Goal: Task Accomplishment & Management: Use online tool/utility

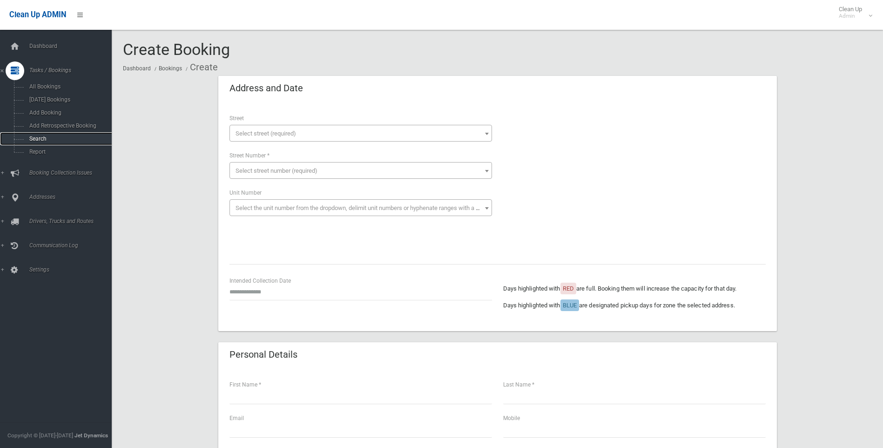
click at [40, 136] on span "Search" at bounding box center [69, 138] width 84 height 7
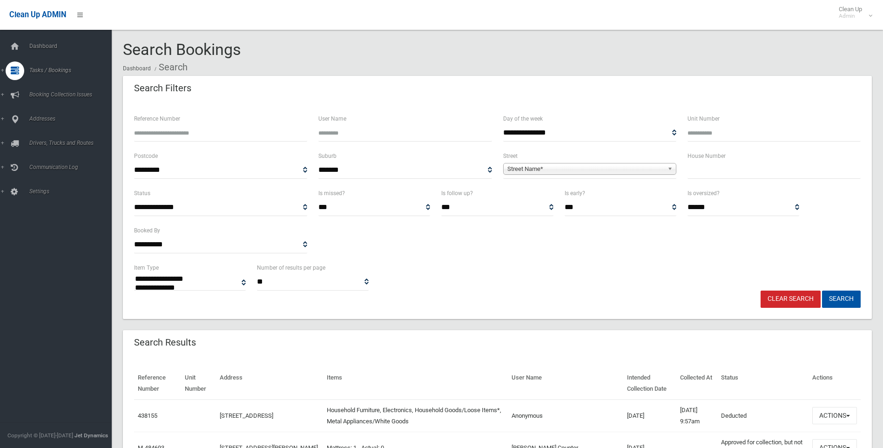
select select
click at [758, 166] on input "text" at bounding box center [773, 169] width 173 height 17
type input "***"
click at [588, 161] on span "**********" at bounding box center [589, 169] width 173 height 17
click at [588, 171] on span "Street Name*" at bounding box center [585, 168] width 156 height 11
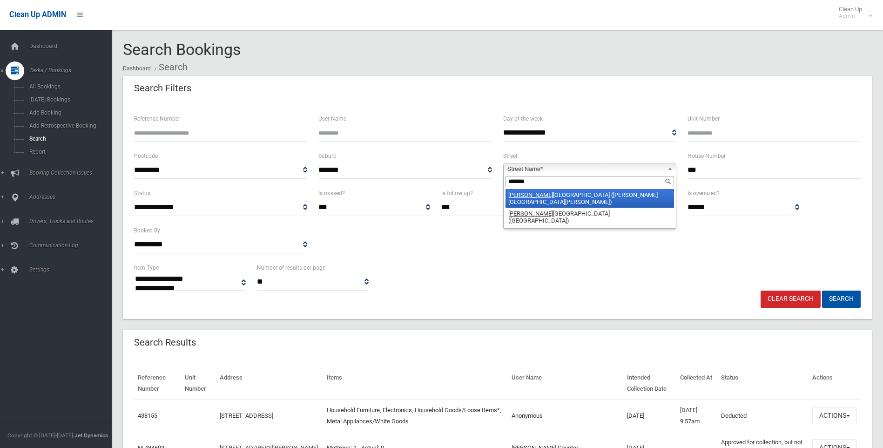
type input "*******"
click at [587, 192] on li "Chester Hill Road (CHESTER HILL 2162)" at bounding box center [589, 198] width 168 height 19
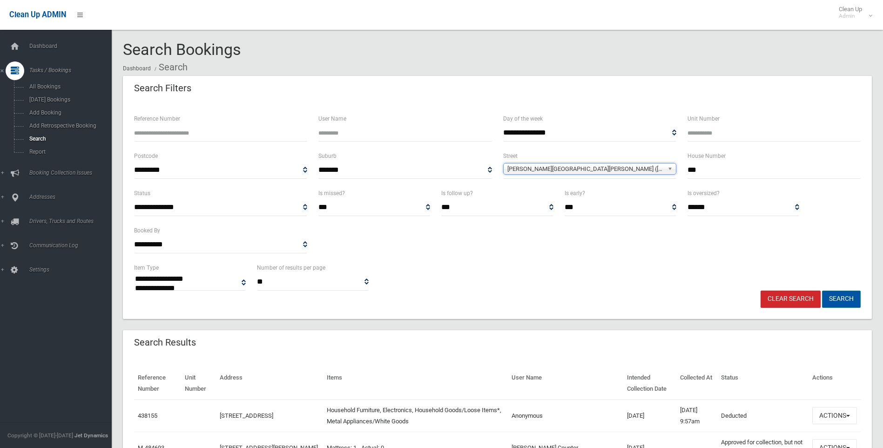
click at [837, 297] on button "Search" at bounding box center [841, 298] width 39 height 17
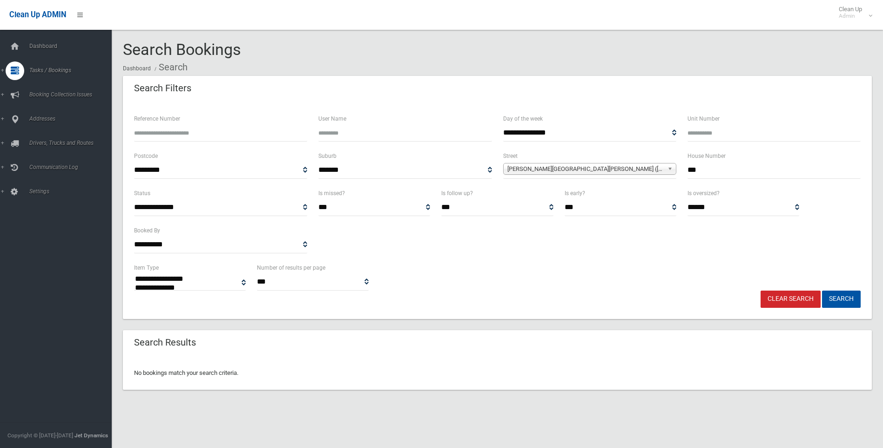
select select
drag, startPoint x: 695, startPoint y: 168, endPoint x: 672, endPoint y: 172, distance: 23.6
click at [673, 172] on div "**********" at bounding box center [496, 168] width 737 height 37
type input "*"
click at [822, 290] on button "Search" at bounding box center [841, 298] width 39 height 17
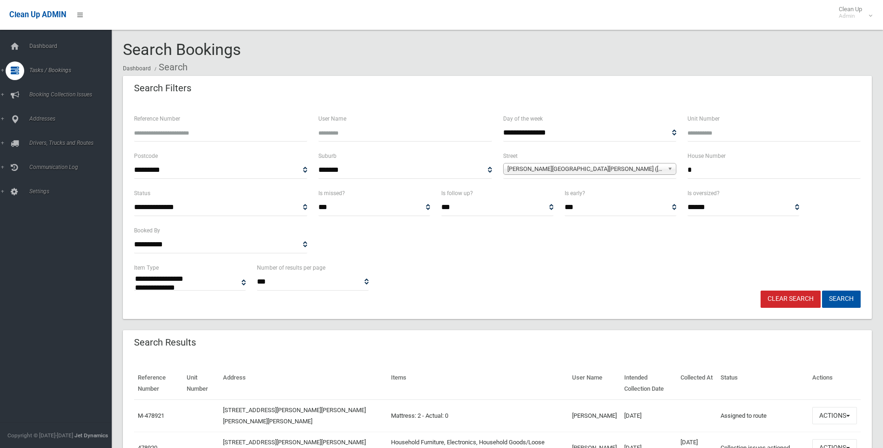
select select
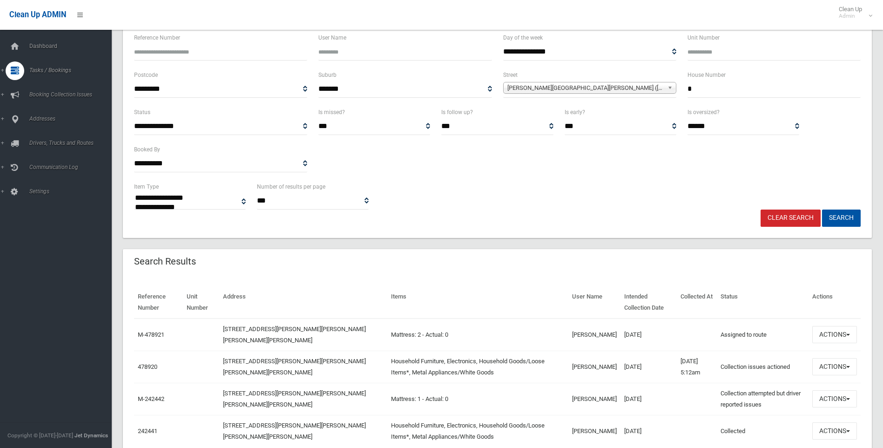
scroll to position [93, 0]
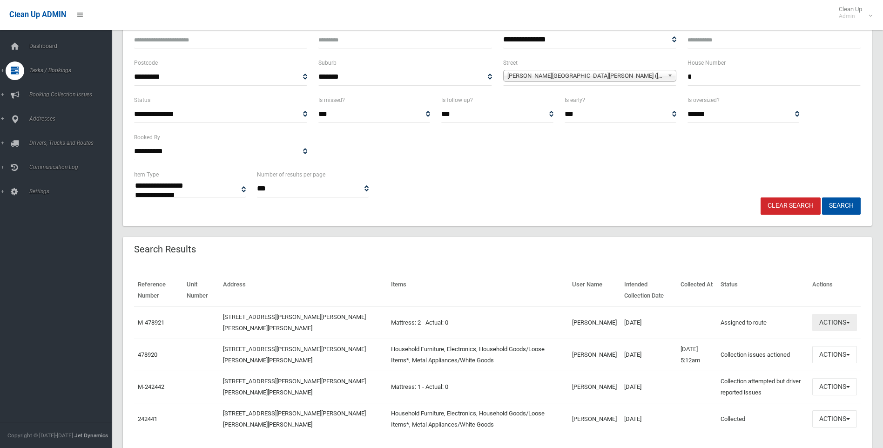
click at [845, 327] on button "Actions" at bounding box center [834, 322] width 45 height 17
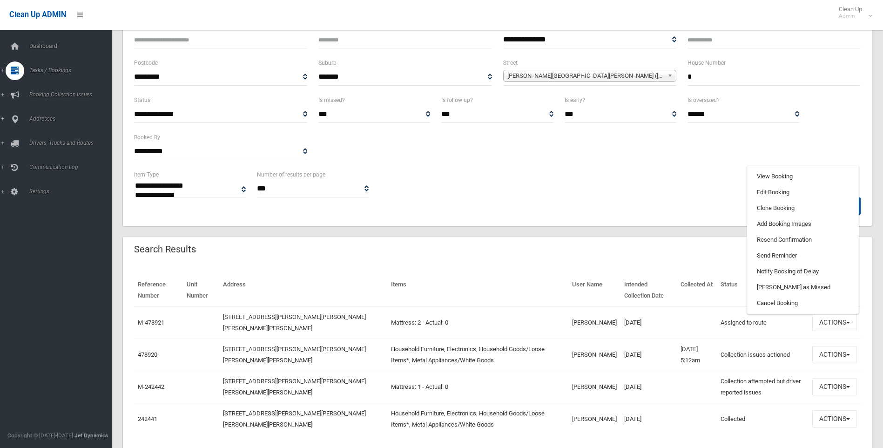
click at [725, 270] on div "Reference Number Unit Number Address Items User Name Intended Collection Date C…" at bounding box center [497, 360] width 749 height 194
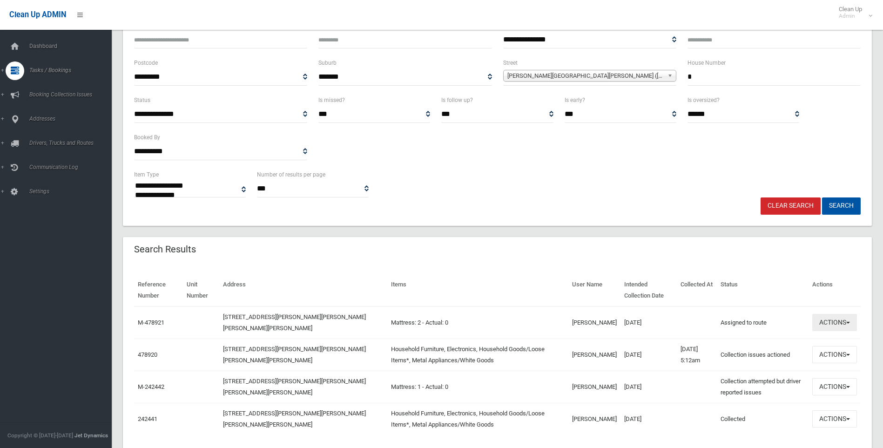
click at [812, 321] on button "Actions" at bounding box center [834, 322] width 45 height 17
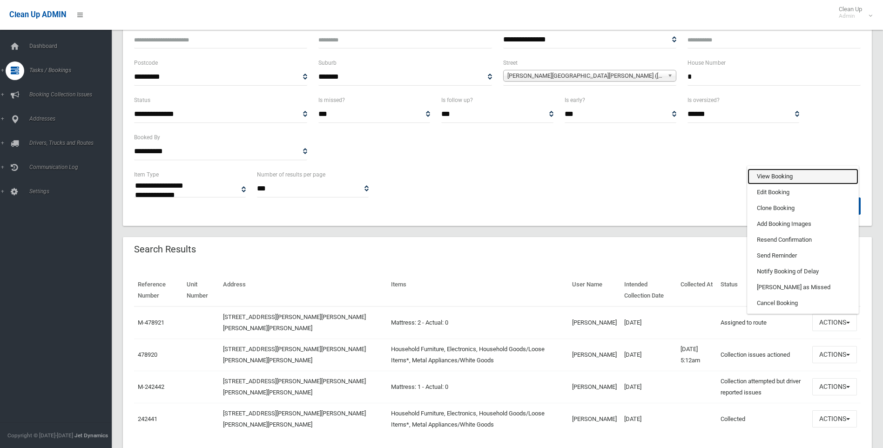
click at [747, 174] on link "View Booking" at bounding box center [802, 176] width 111 height 16
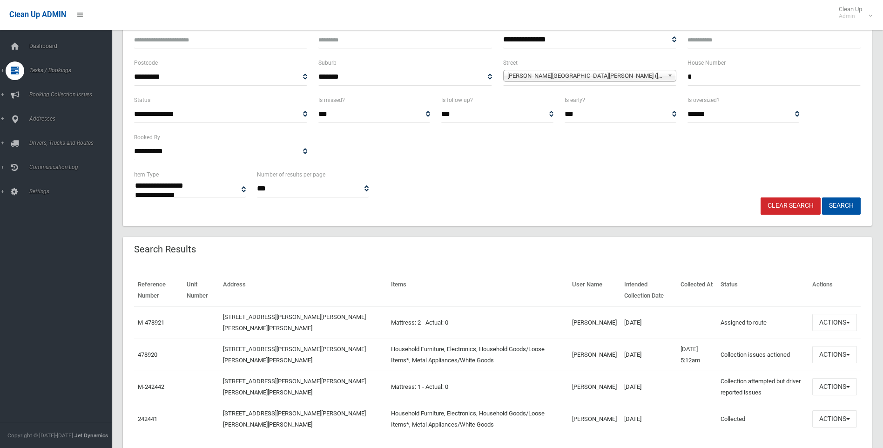
scroll to position [0, 0]
